Goal: Check status

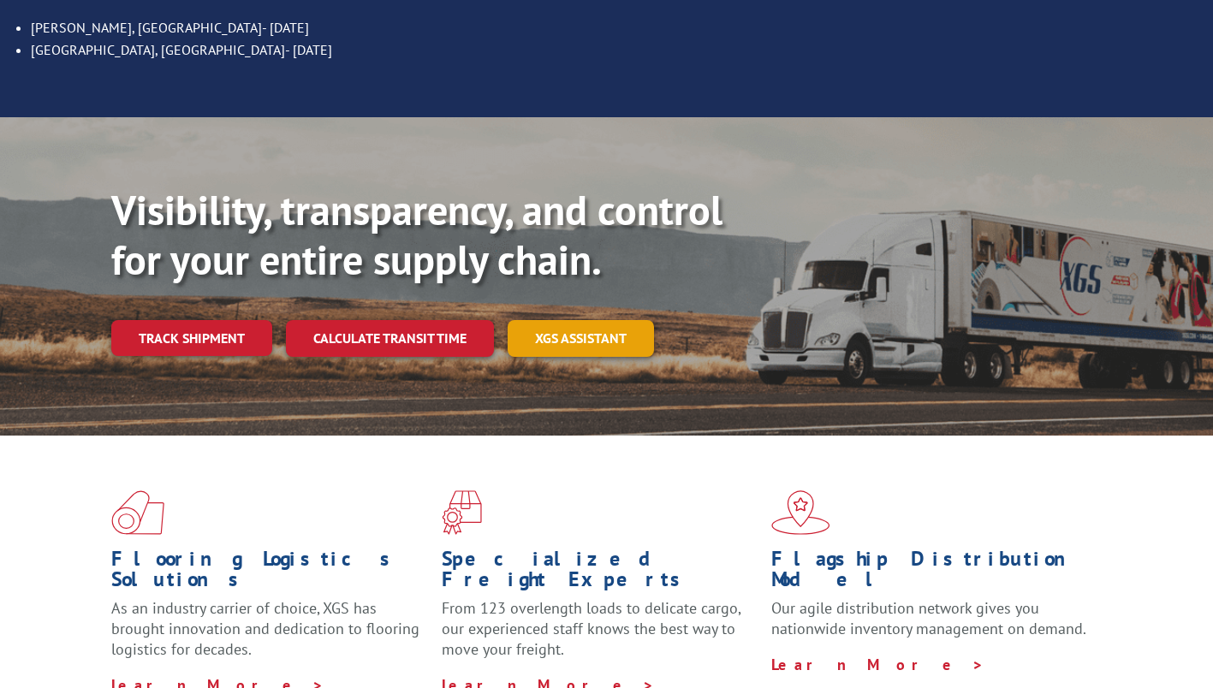
scroll to position [342, 0]
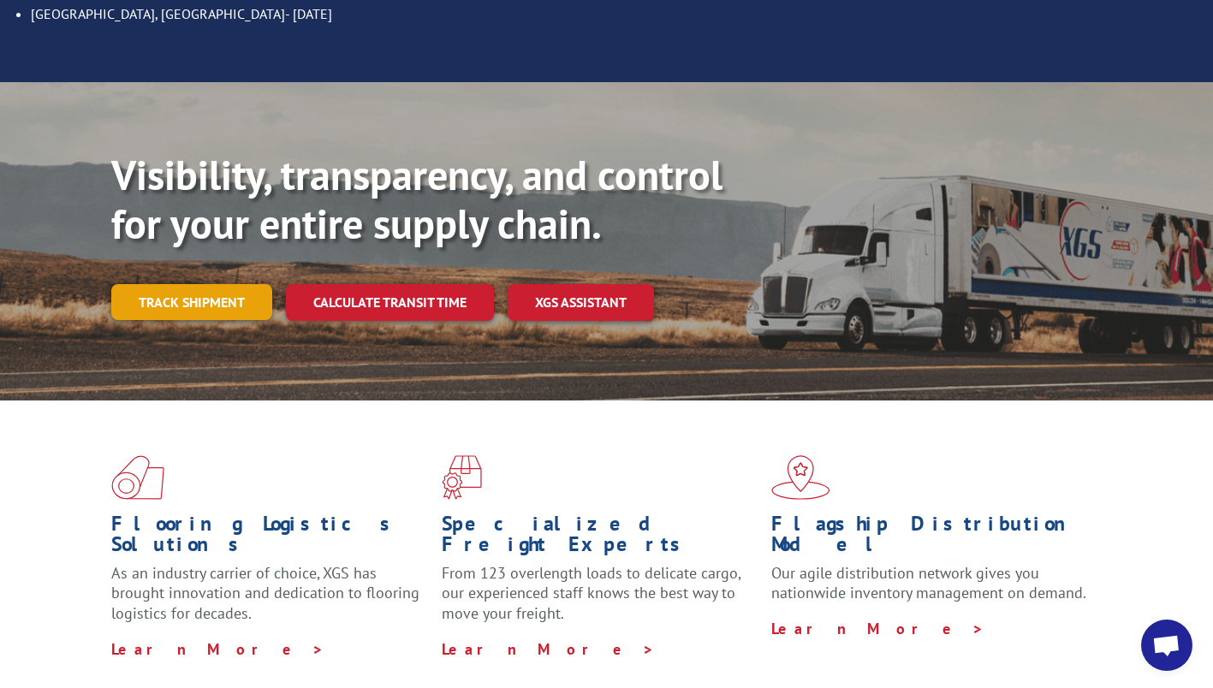
click at [170, 284] on link "Track shipment" at bounding box center [191, 302] width 161 height 36
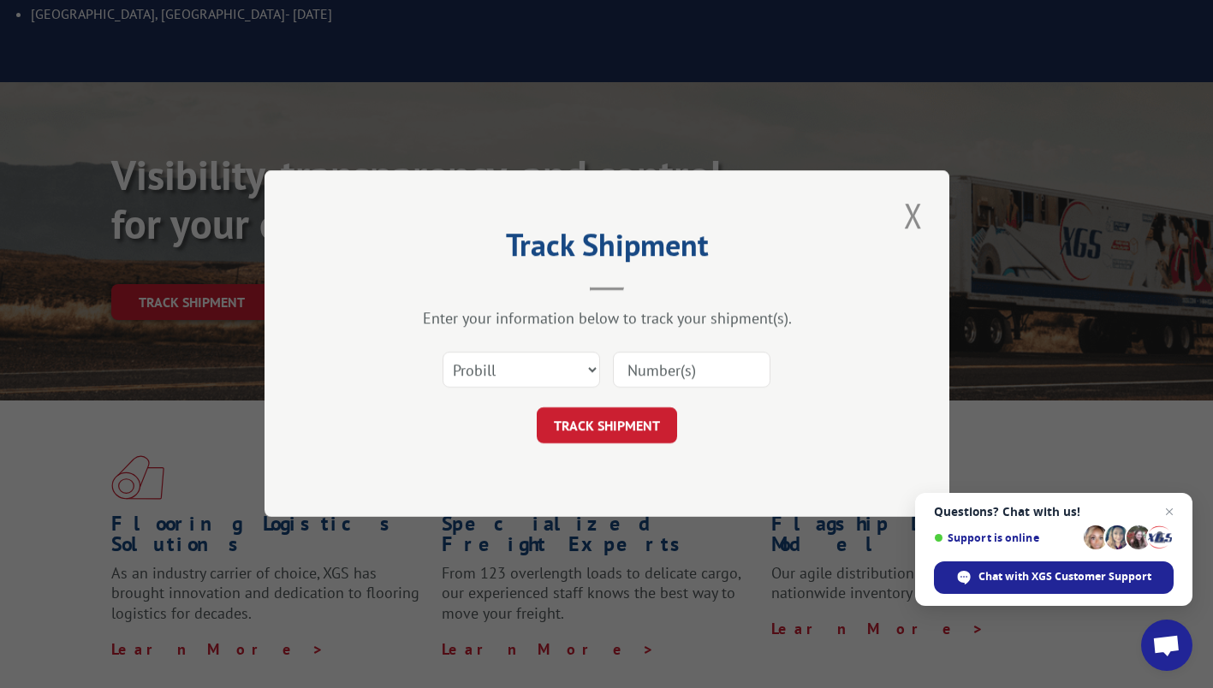
click at [669, 371] on input at bounding box center [691, 371] width 157 height 36
paste input "BOL#361867"
type input "BOL#361867"
click at [589, 414] on button "TRACK SHIPMENT" at bounding box center [607, 426] width 140 height 36
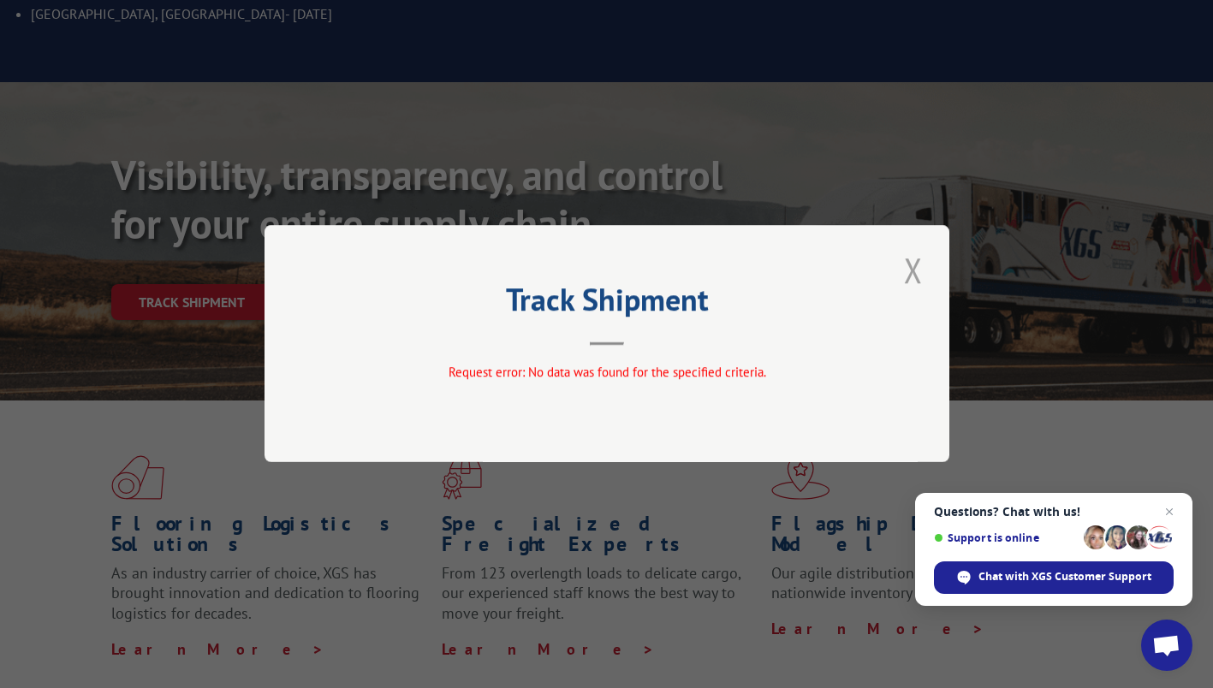
click at [911, 268] on button "Close modal" at bounding box center [912, 269] width 29 height 47
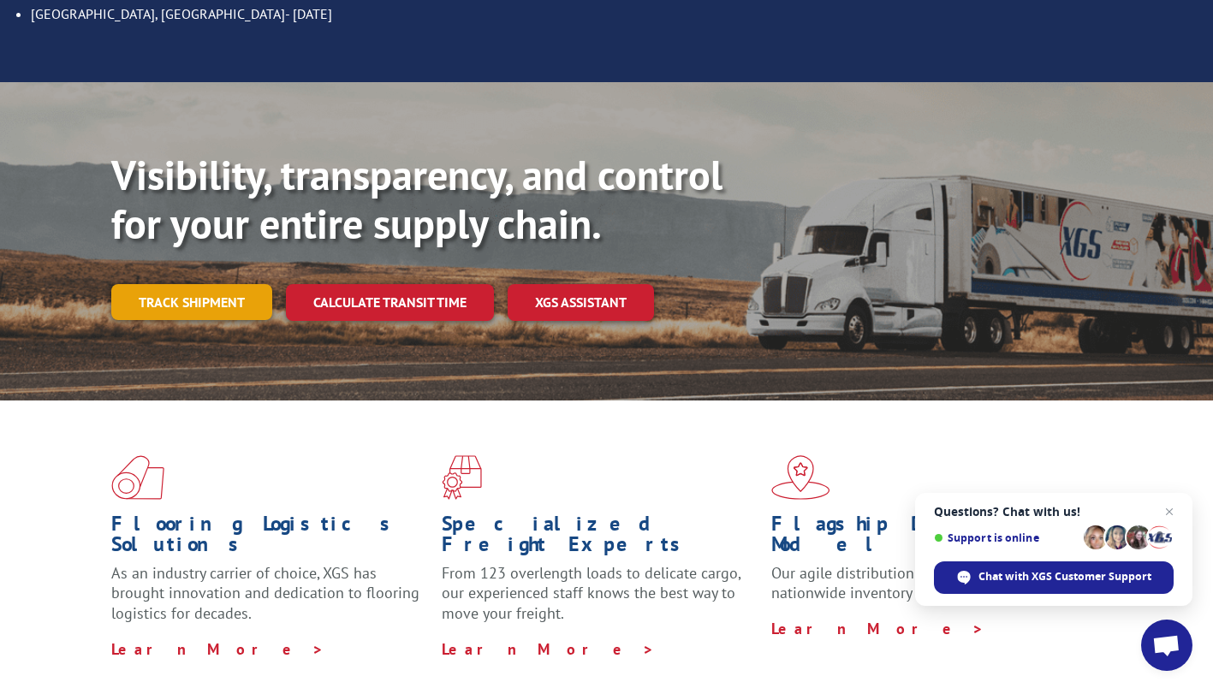
click at [209, 284] on link "Track shipment" at bounding box center [191, 302] width 161 height 36
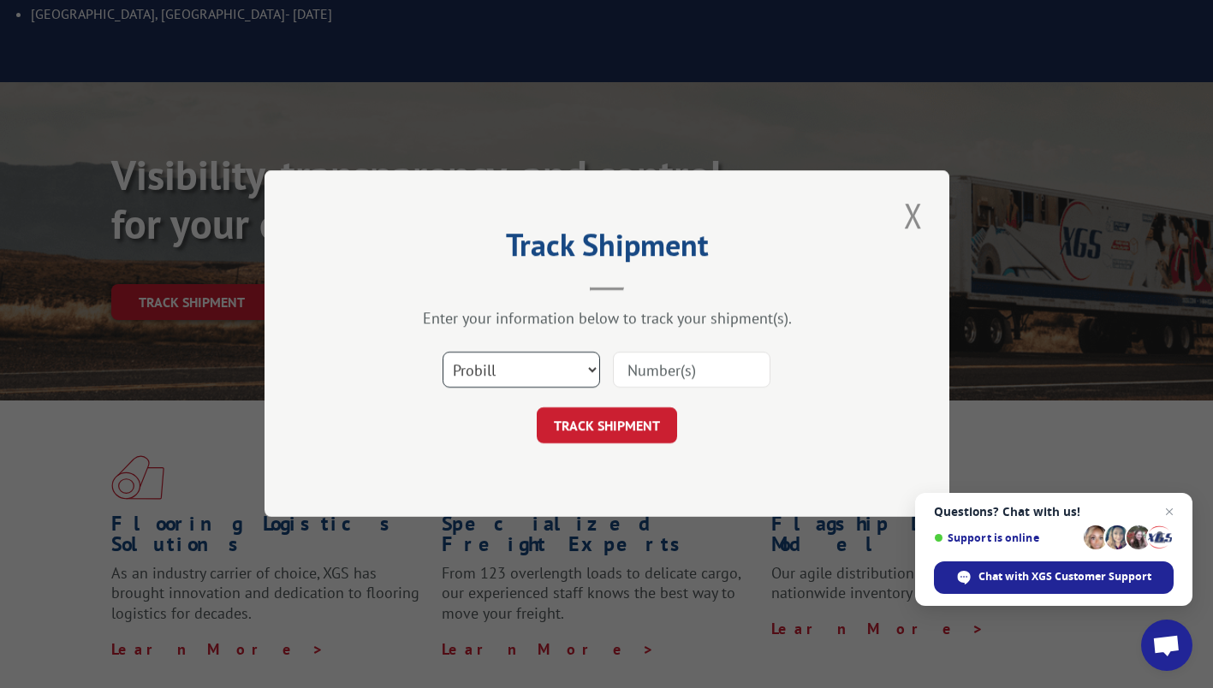
click at [536, 361] on select "Select category... Probill BOL PO" at bounding box center [520, 371] width 157 height 36
select select "bol"
click at [442, 353] on select "Select category... Probill BOL PO" at bounding box center [520, 371] width 157 height 36
click at [645, 377] on input at bounding box center [691, 371] width 157 height 36
paste input "BOL#361867"
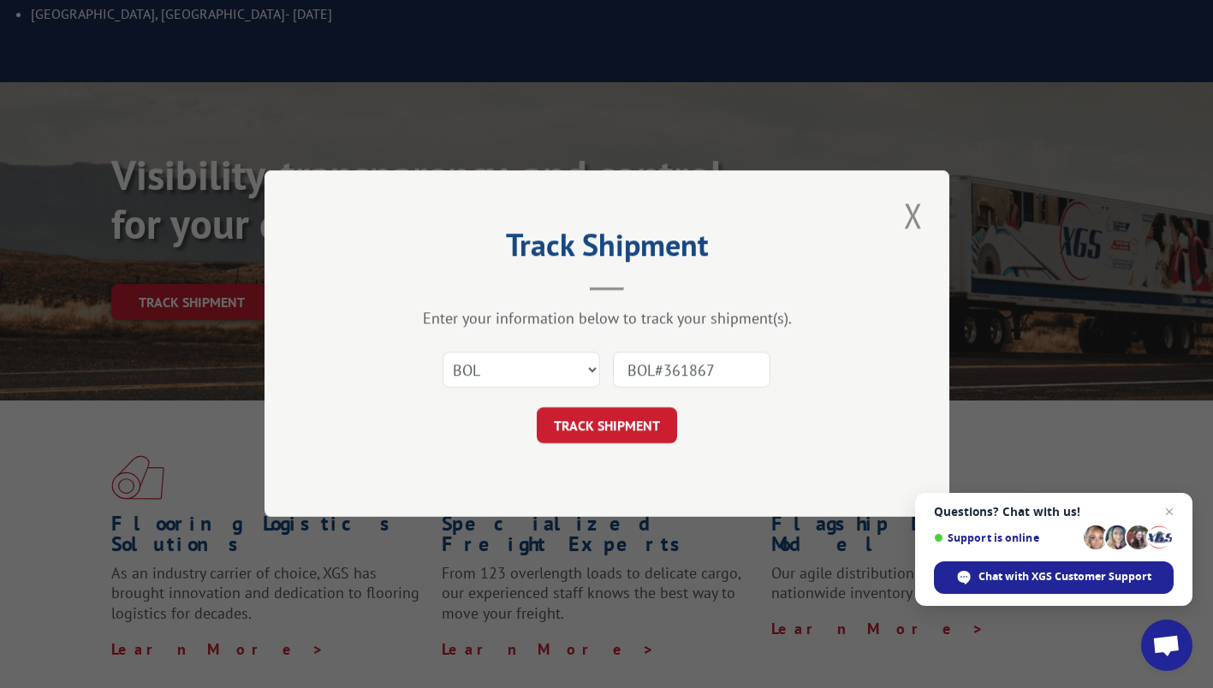
drag, startPoint x: 667, startPoint y: 369, endPoint x: 584, endPoint y: 378, distance: 82.7
click at [584, 378] on div "Select category... Probill BOL PO BOL#361867" at bounding box center [606, 370] width 513 height 56
type input "361867"
click button "TRACK SHIPMENT" at bounding box center [607, 426] width 140 height 36
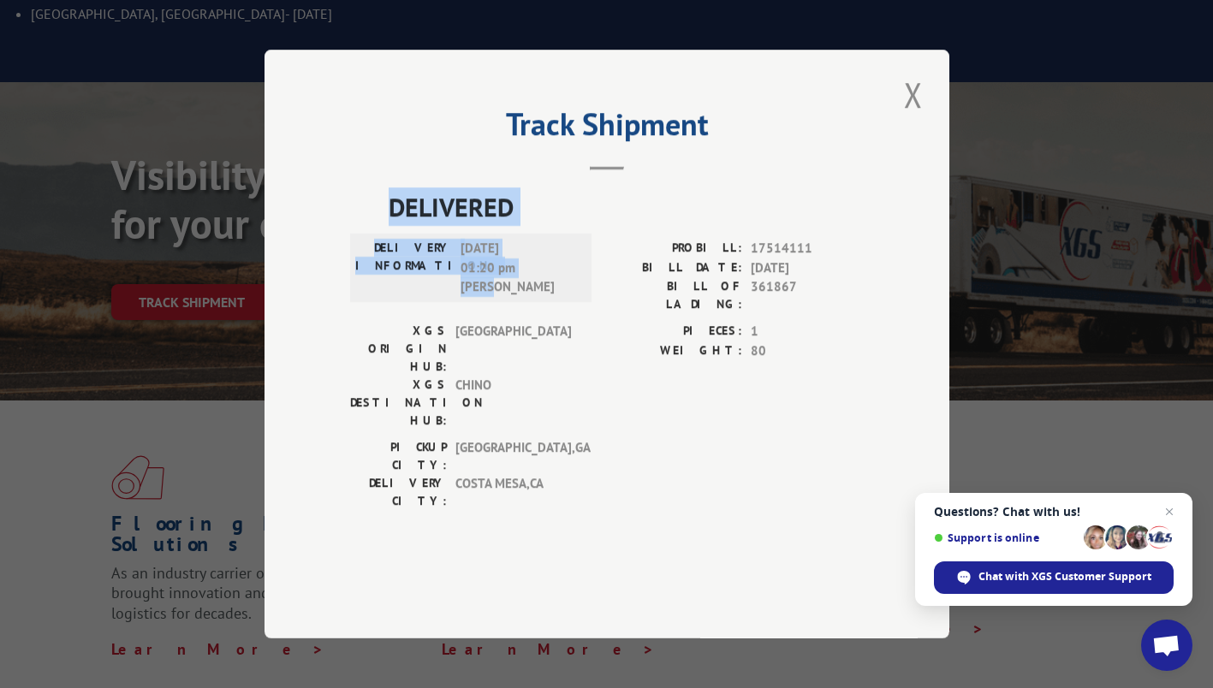
drag, startPoint x: 376, startPoint y: 246, endPoint x: 514, endPoint y: 343, distance: 169.5
click at [514, 343] on div "DELIVERED DELIVERY INFORMATION: 08/13/2025 01:20 pm Lloyd PROBILL: 17514111 BIL…" at bounding box center [606, 352] width 513 height 331
copy div "DELIVERED DELIVERY INFORMATION: 08/13/2025 01:20 pm Lloyd"
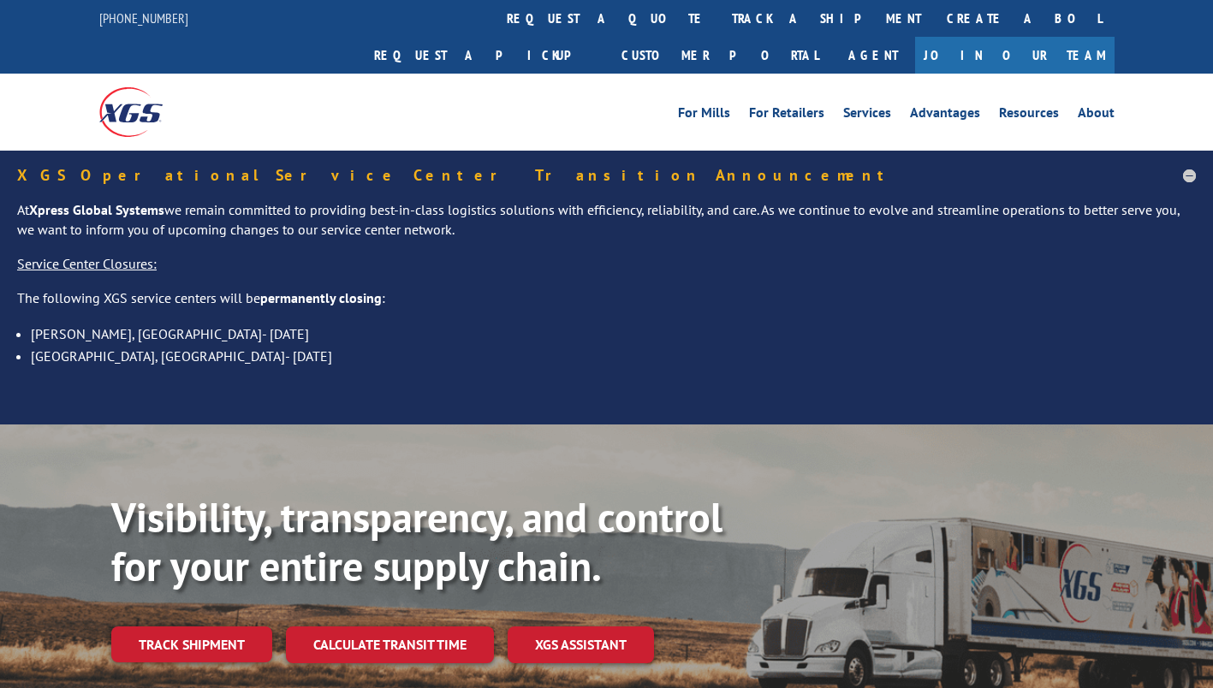
click at [133, 87] on img at bounding box center [130, 111] width 63 height 49
